Goal: Task Accomplishment & Management: Use online tool/utility

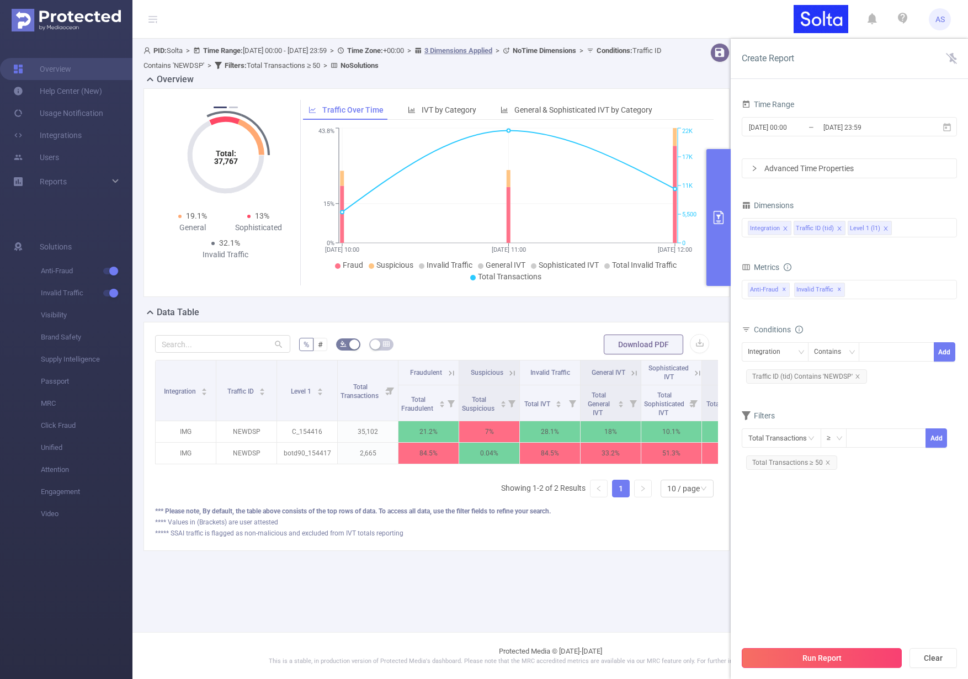
click at [818, 657] on button "Run Report" at bounding box center [822, 658] width 160 height 20
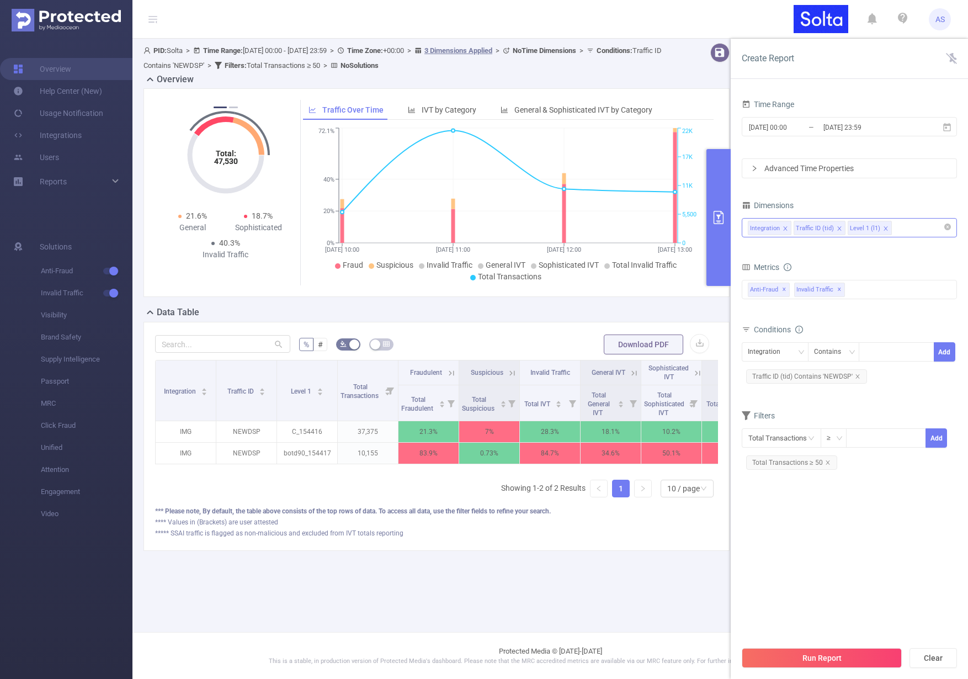
click at [914, 232] on div "Integration Traffic ID (tid) Level 1 (l1)" at bounding box center [849, 227] width 203 height 18
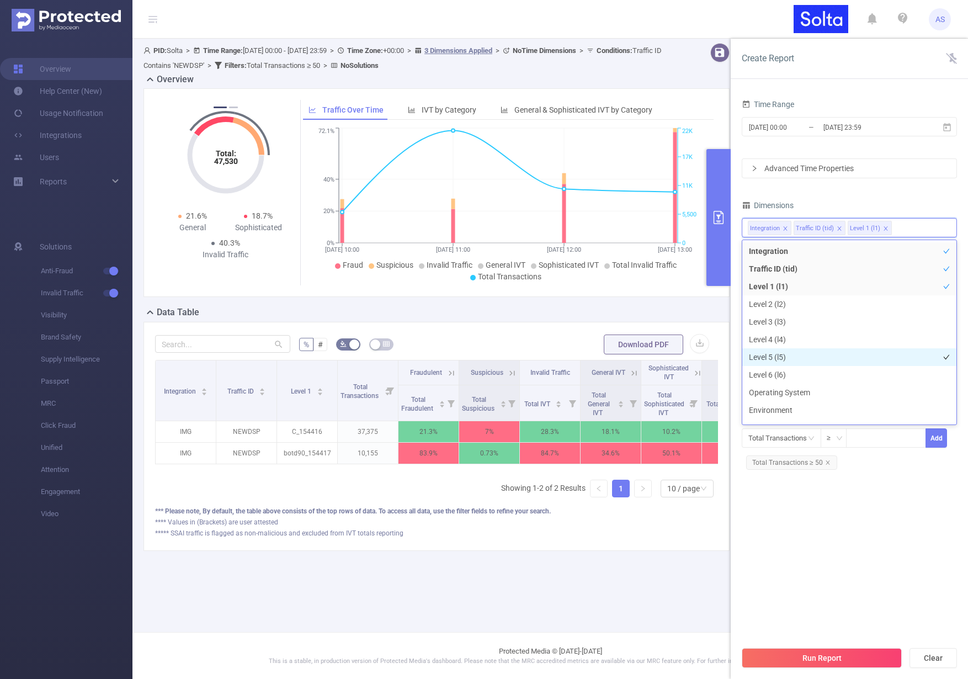
click at [772, 356] on li "Level 5 (l5)" at bounding box center [849, 357] width 214 height 18
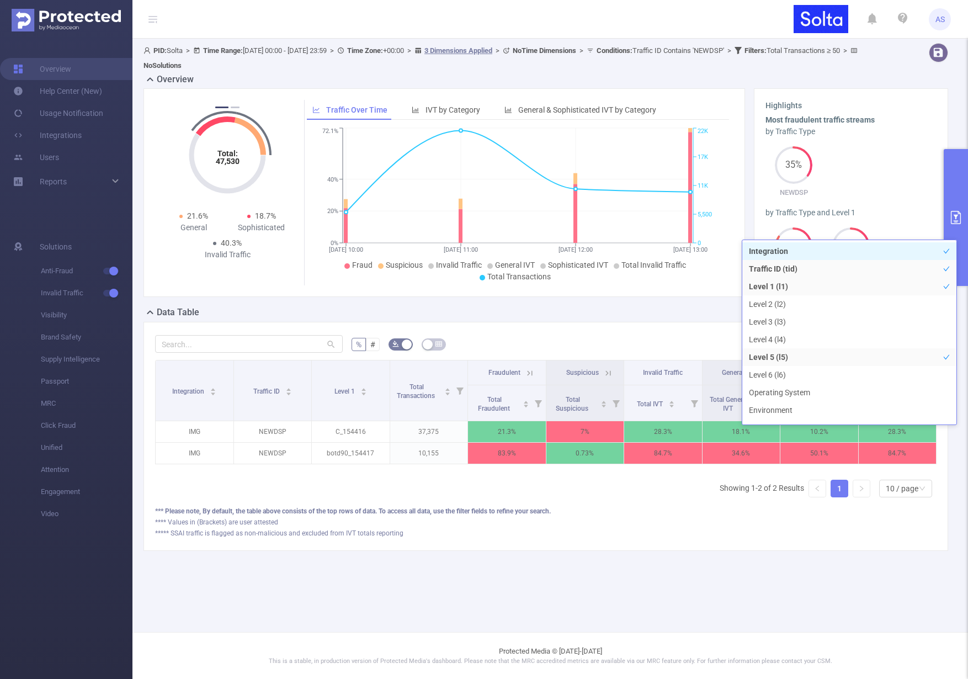
click at [732, 516] on div "*** Please note, By default, the table above consists of the top rows of data. …" at bounding box center [545, 511] width 781 height 10
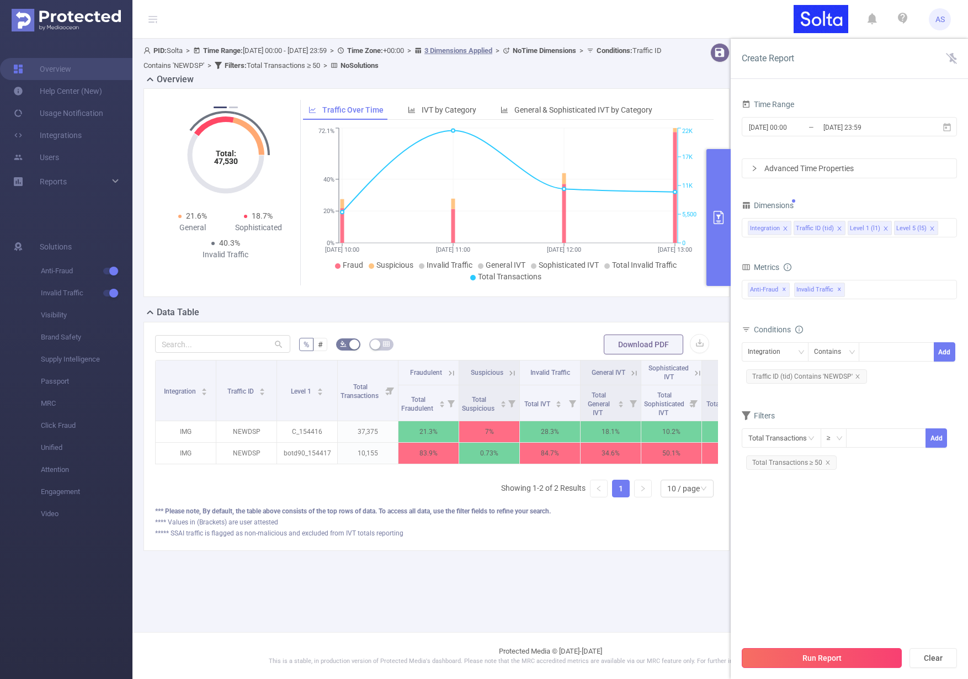
click at [830, 653] on button "Run Report" at bounding box center [822, 658] width 160 height 20
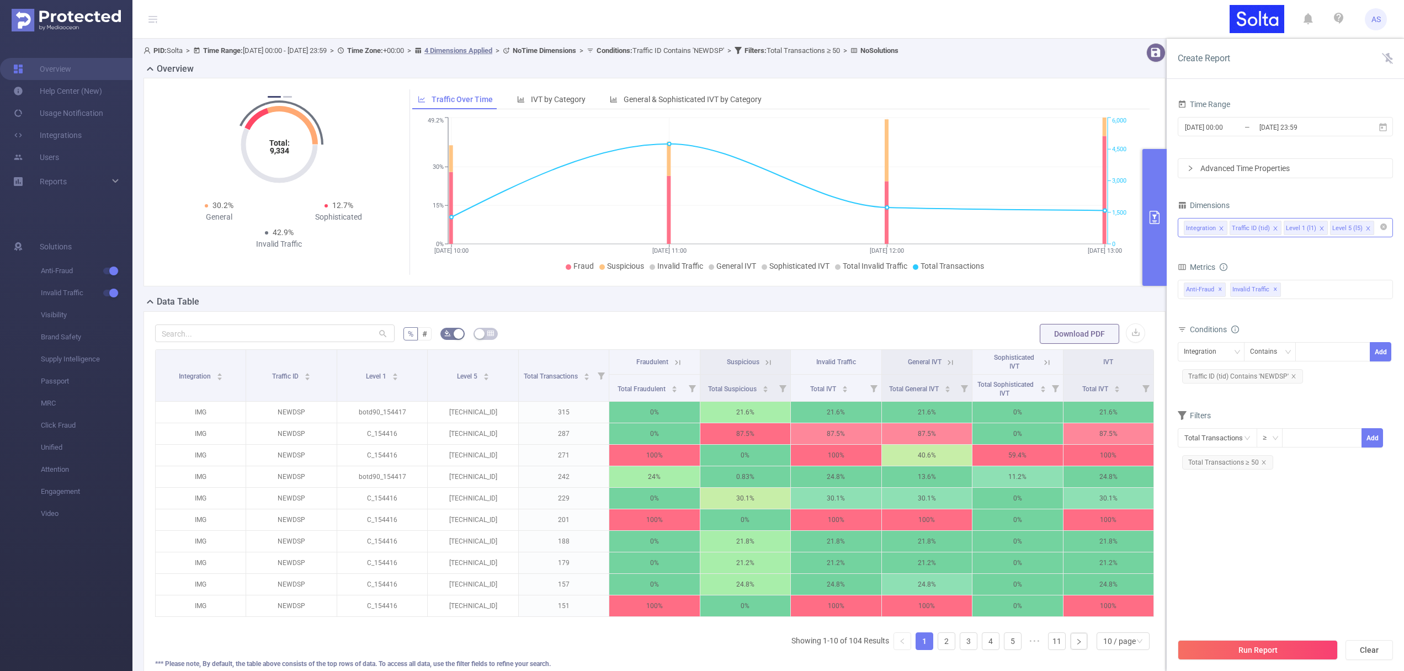
click at [967, 228] on icon "icon: close" at bounding box center [1368, 228] width 4 height 4
click at [967, 653] on button "Run Report" at bounding box center [1257, 650] width 160 height 20
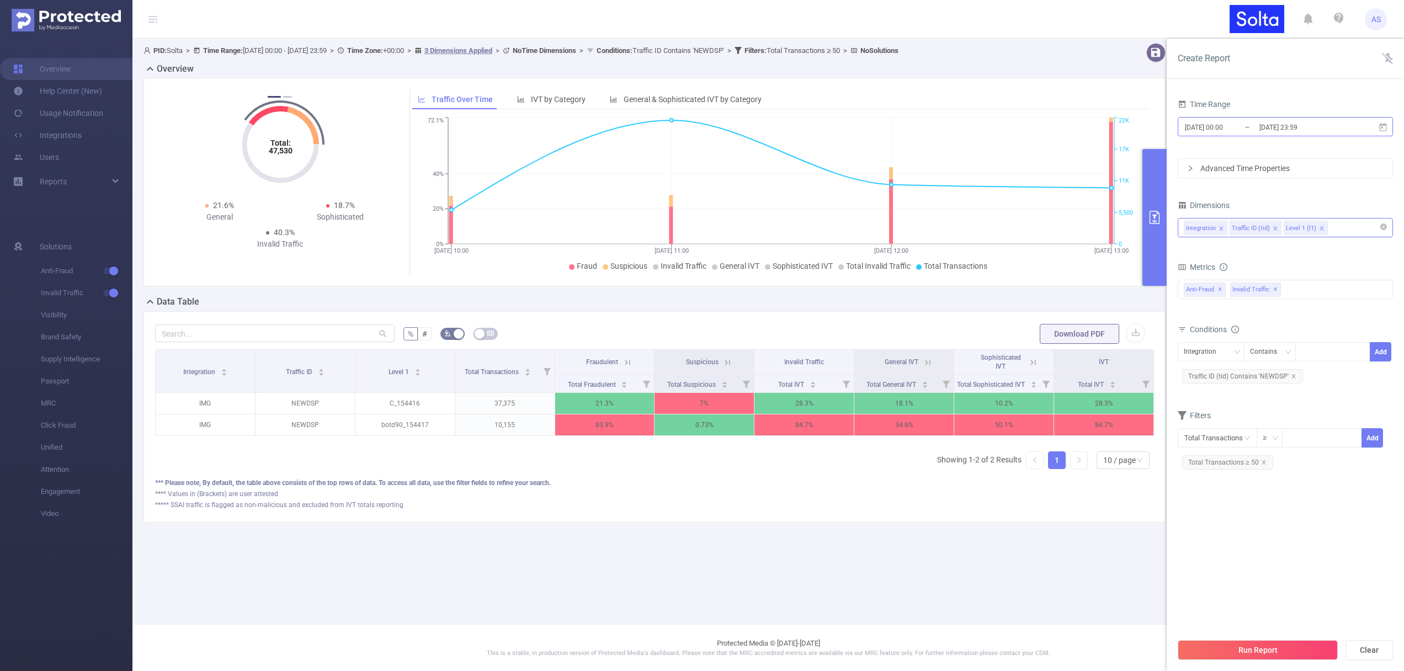
click at [967, 128] on input "[DATE] 23:59" at bounding box center [1302, 127] width 89 height 15
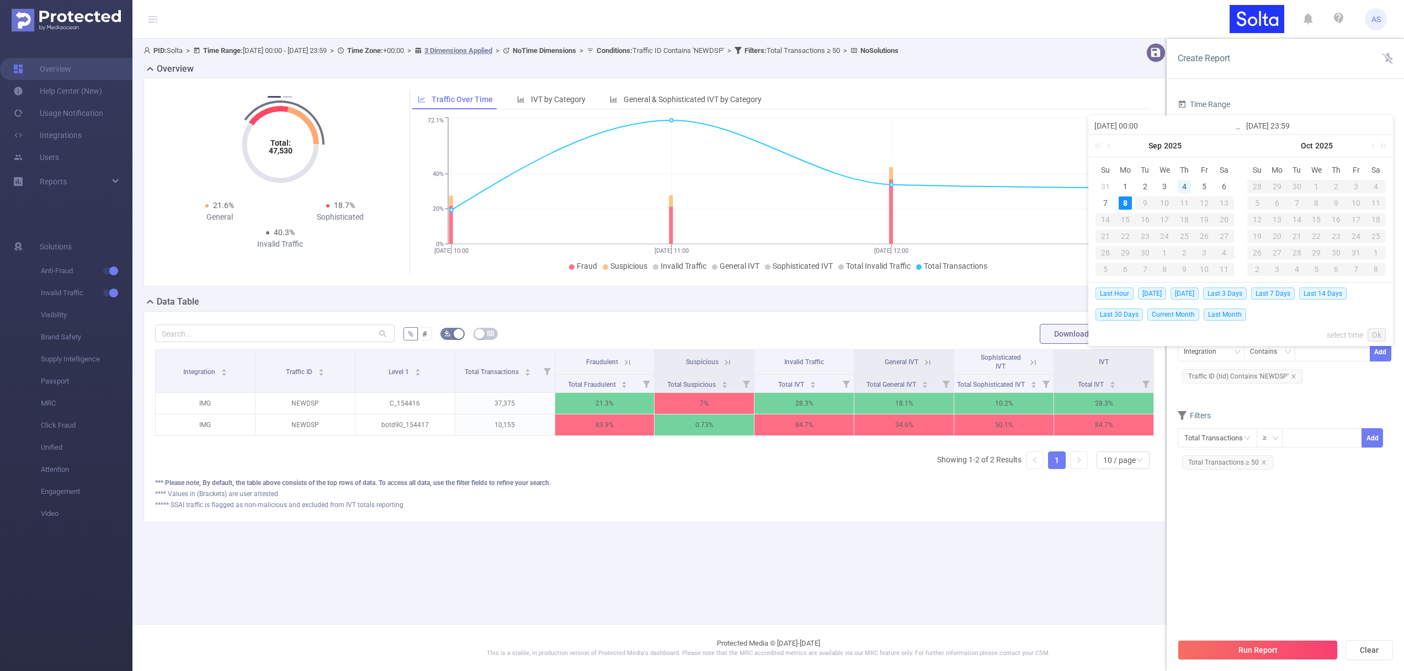
click at [967, 185] on div "4" at bounding box center [1183, 186] width 13 height 13
click at [967, 201] on div "8" at bounding box center [1124, 202] width 13 height 13
type input "[DATE] 00:00"
click at [967, 332] on link "Ok" at bounding box center [1376, 334] width 18 height 13
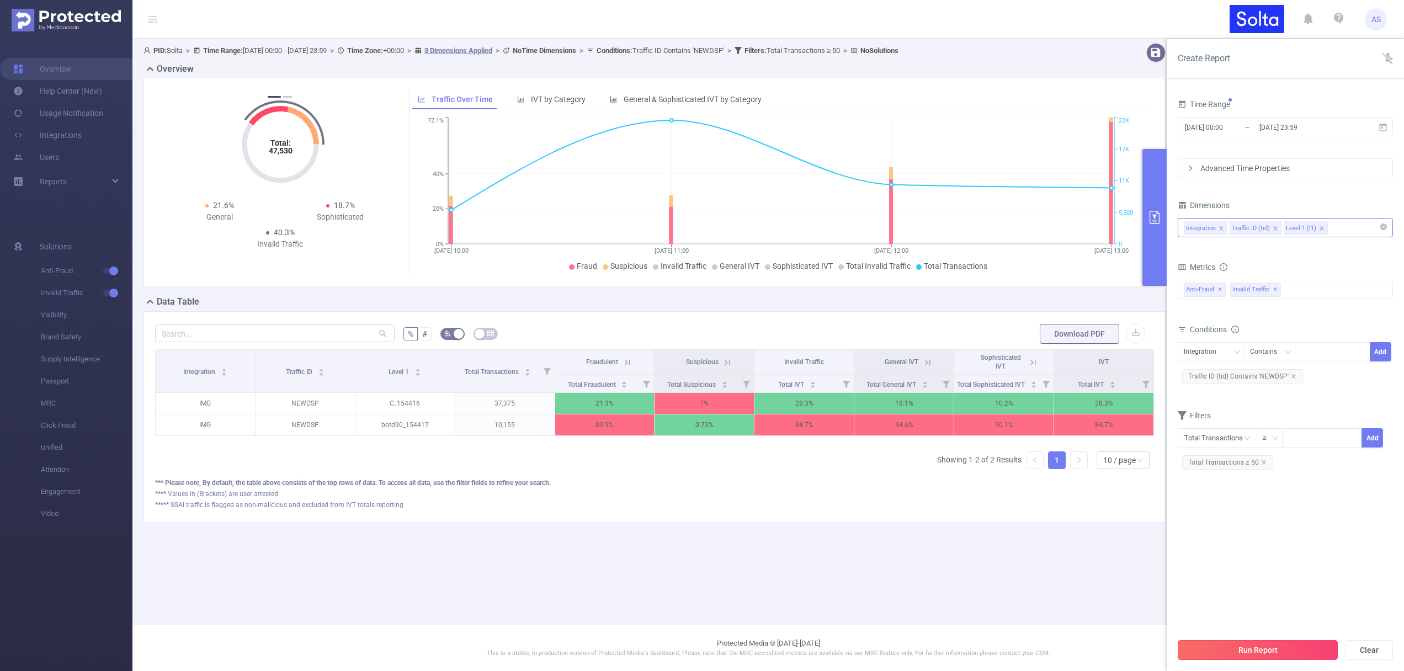
click at [967, 648] on button "Run Report" at bounding box center [1257, 650] width 160 height 20
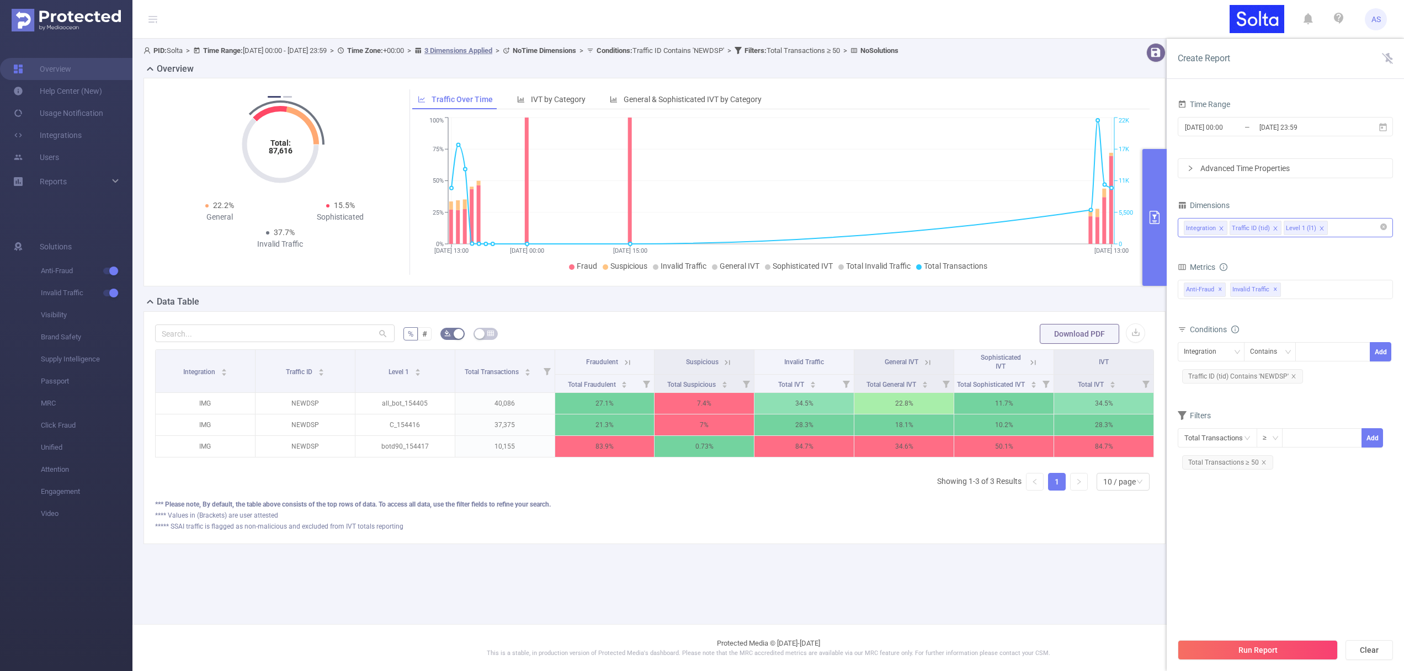
click at [967, 228] on div "Integration Traffic ID (tid) Level 1 (l1)" at bounding box center [1284, 227] width 203 height 18
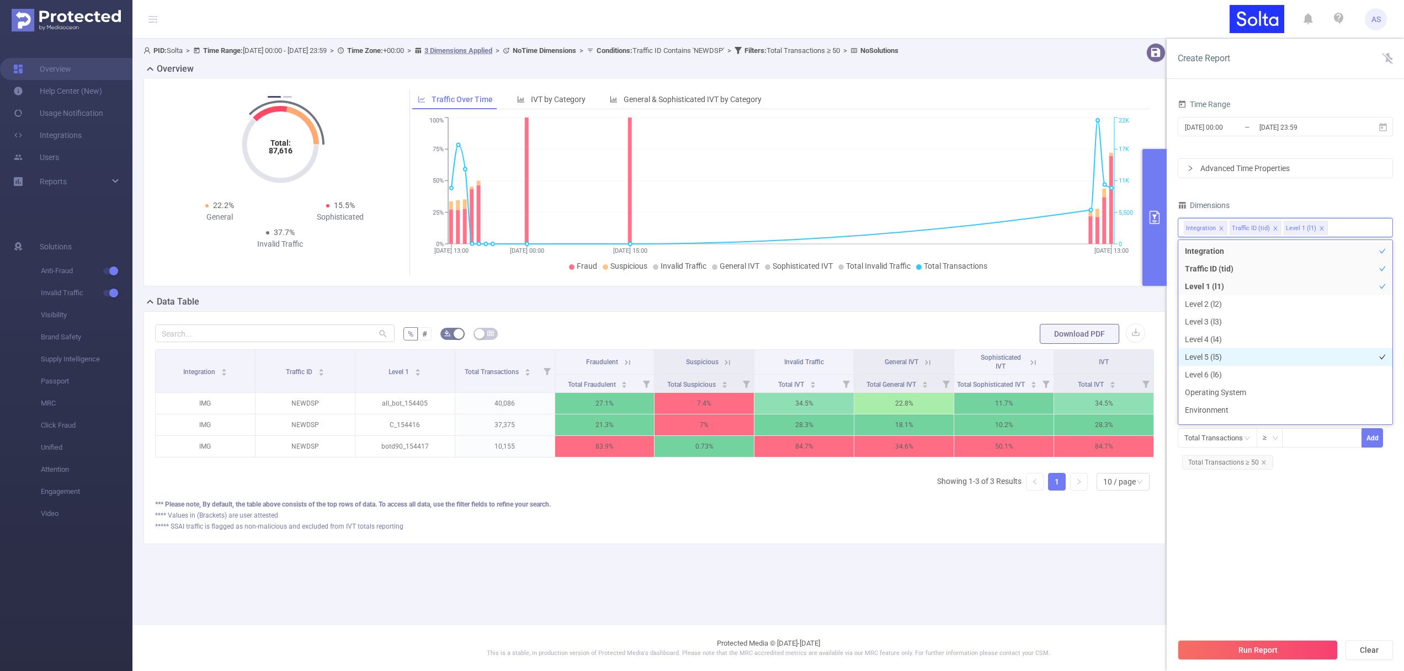
click at [967, 355] on li "Level 5 (l5)" at bounding box center [1285, 357] width 214 height 18
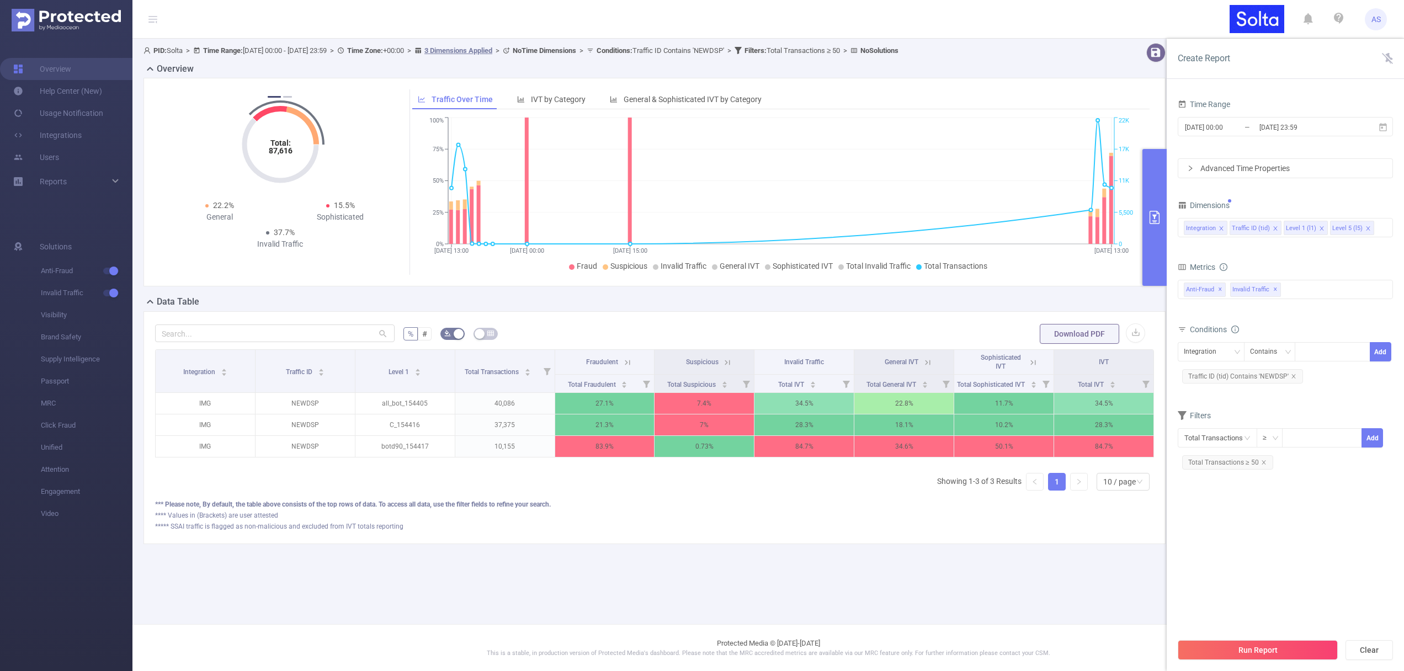
click at [967, 516] on section "Time Range [DATE] 00:00 _ [DATE] 23:59 Advanced Time Properties Dimensions Inte…" at bounding box center [1284, 365] width 215 height 536
click at [967, 463] on icon "icon: close" at bounding box center [1264, 463] width 6 height 6
click at [967, 648] on button "Run Report" at bounding box center [1257, 650] width 160 height 20
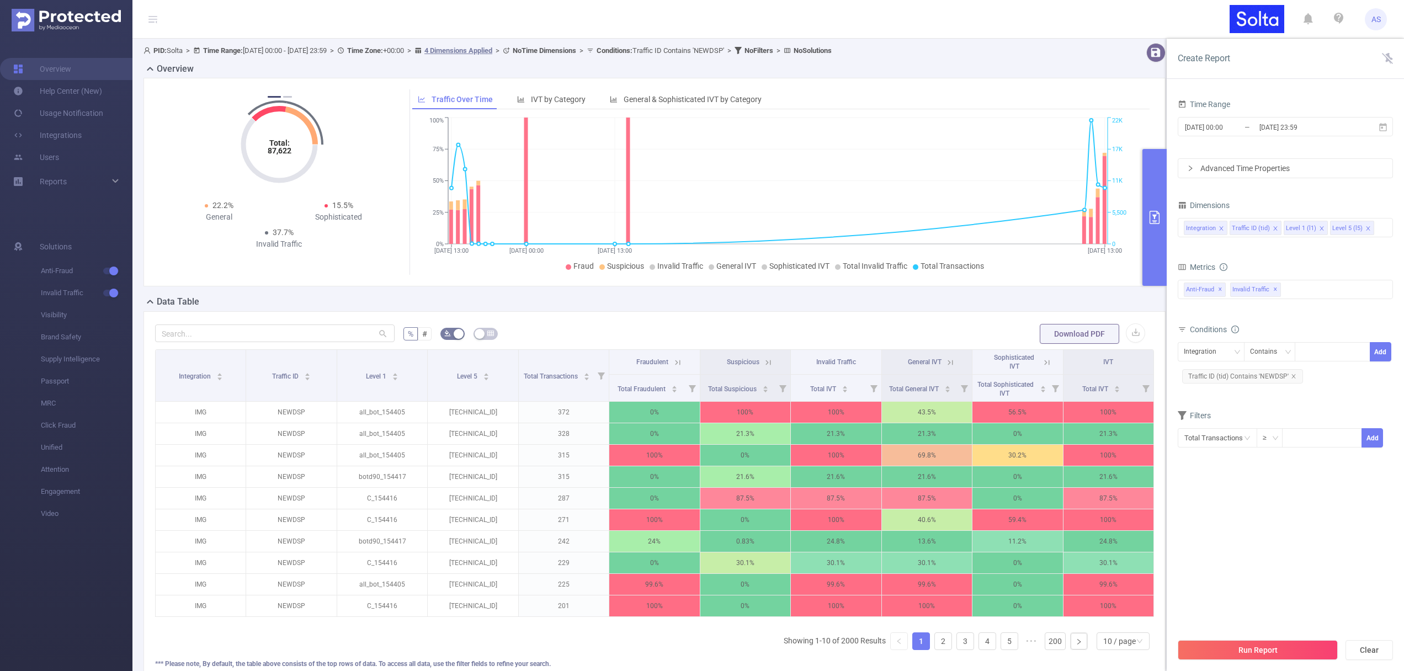
click at [967, 227] on icon "icon: close" at bounding box center [1322, 229] width 6 height 6
click at [967, 653] on button "Run Report" at bounding box center [1257, 650] width 160 height 20
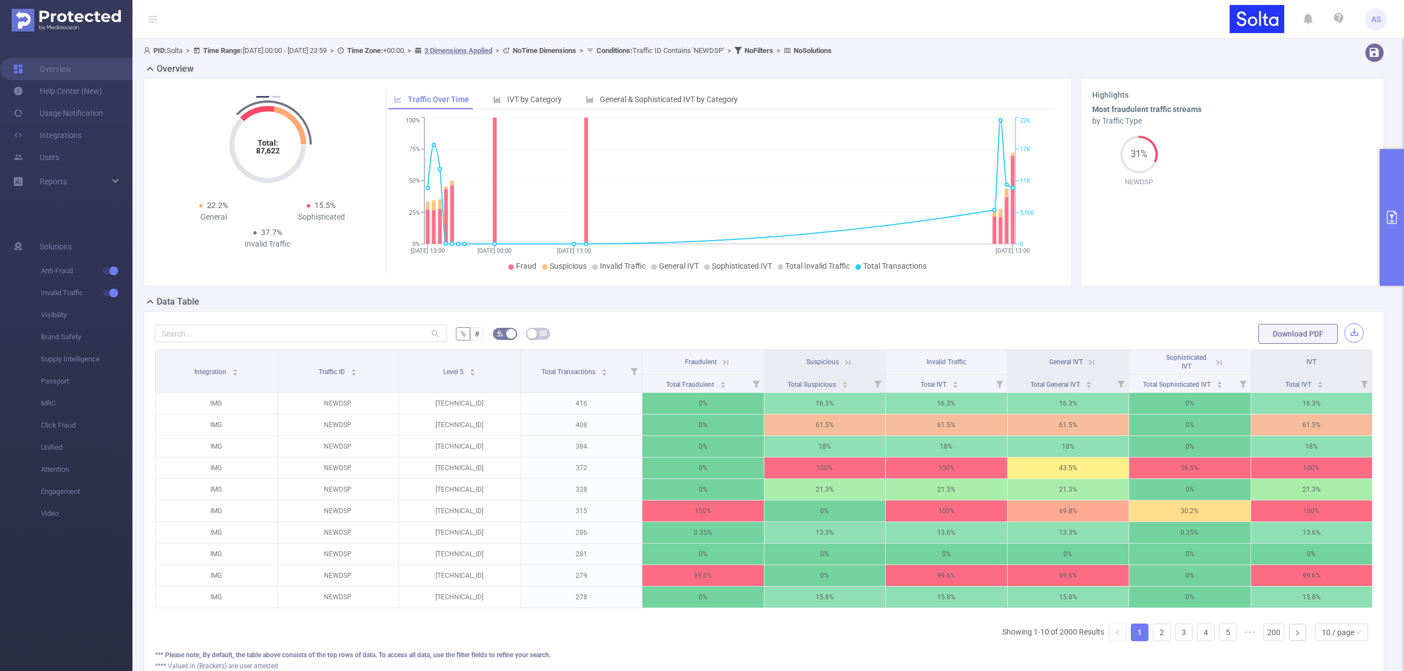
click at [967, 334] on button "button" at bounding box center [1353, 332] width 19 height 19
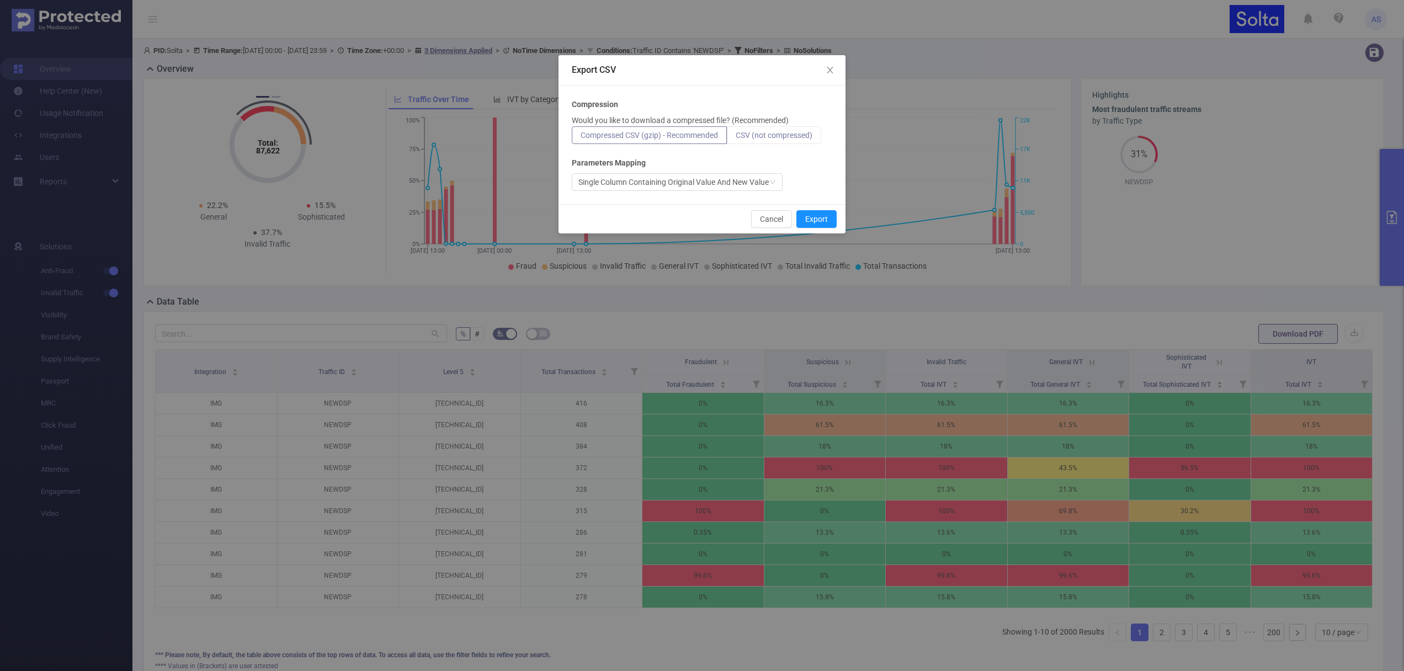
click at [789, 137] on span "CSV (not compressed)" at bounding box center [773, 135] width 77 height 9
click at [735, 138] on input "CSV (not compressed)" at bounding box center [735, 138] width 0 height 0
click at [823, 219] on button "Export" at bounding box center [816, 219] width 40 height 18
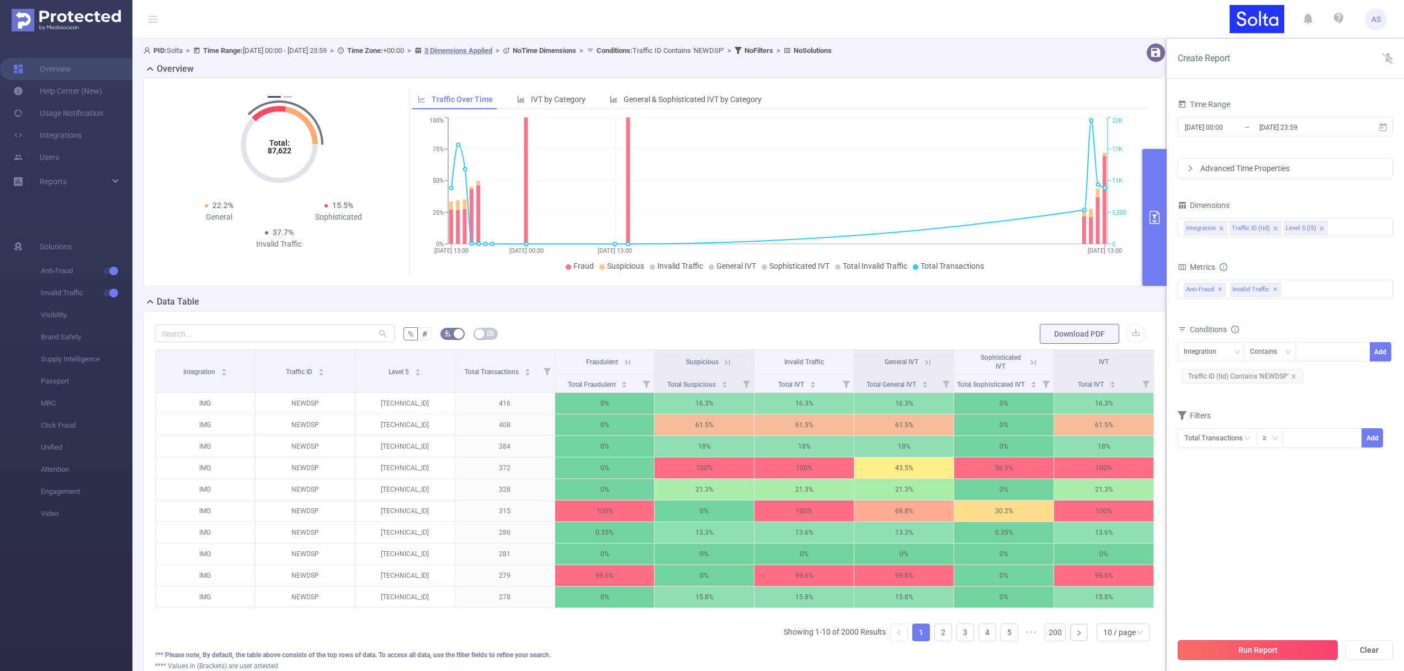
click at [967, 651] on button "Run Report" at bounding box center [1257, 650] width 160 height 20
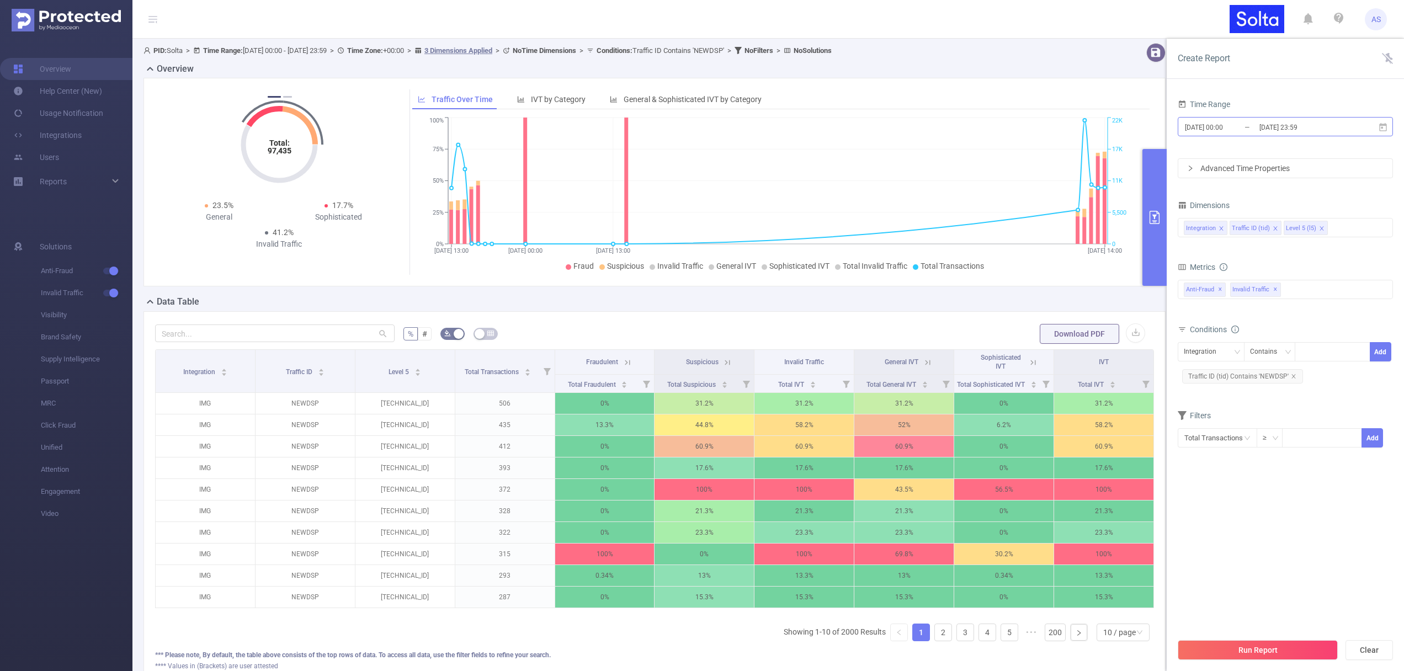
click at [967, 122] on input "[DATE] 23:59" at bounding box center [1302, 127] width 89 height 15
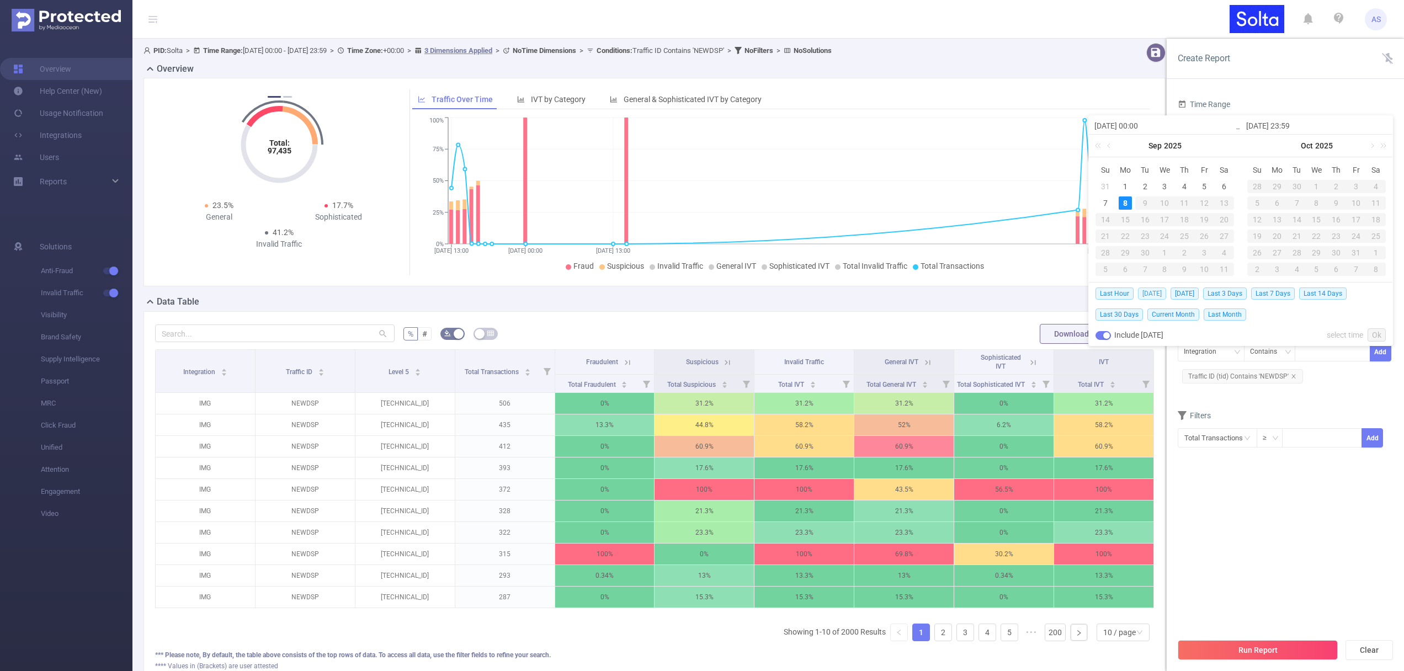
click at [967, 292] on span "[DATE]" at bounding box center [1152, 293] width 28 height 12
type input "[DATE] 00:00"
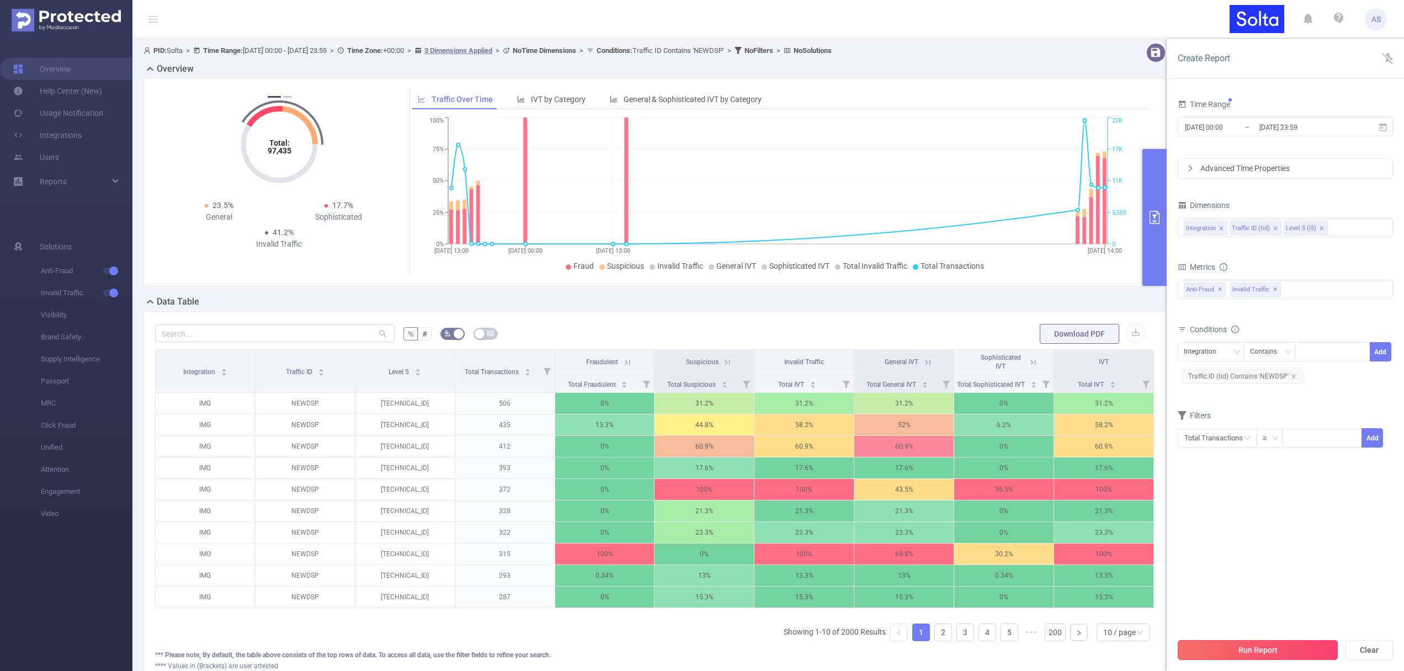
click at [967, 658] on button "Run Report" at bounding box center [1257, 650] width 160 height 20
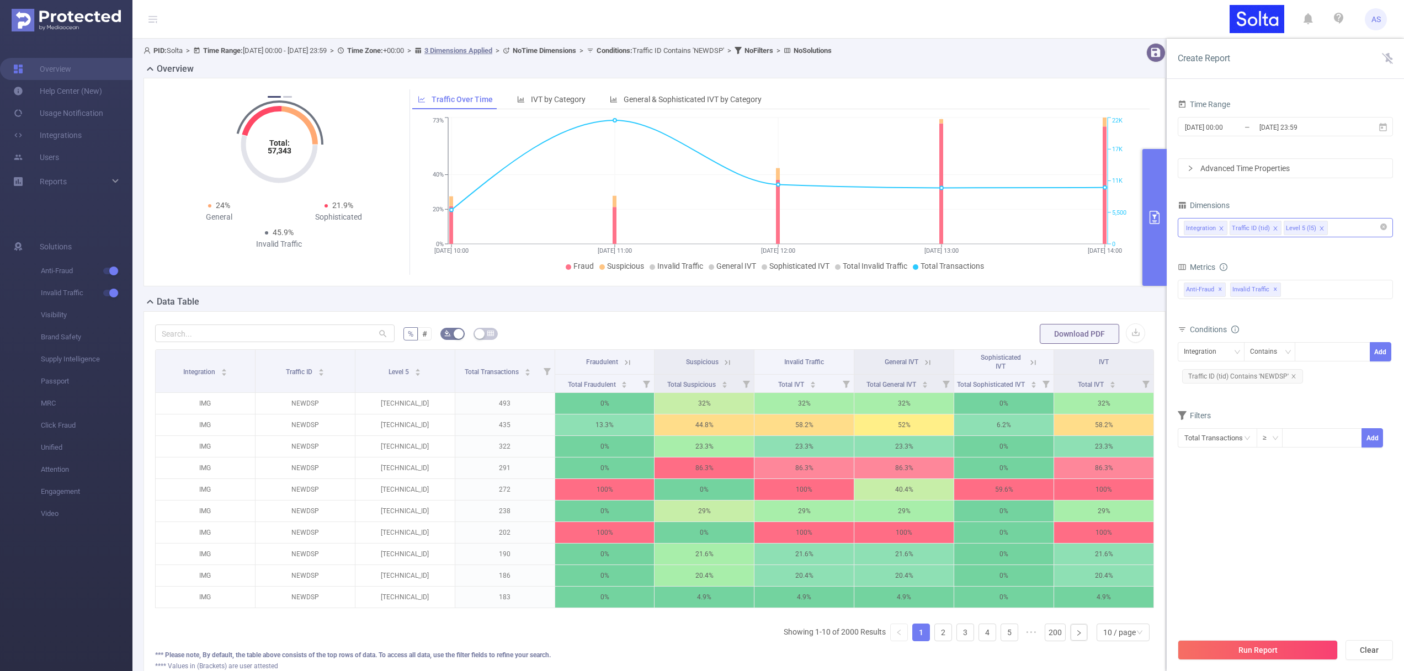
click at [967, 228] on icon "icon: close" at bounding box center [1322, 229] width 6 height 6
click at [967, 643] on button "Run Report" at bounding box center [1257, 650] width 160 height 20
